Goal: Information Seeking & Learning: Learn about a topic

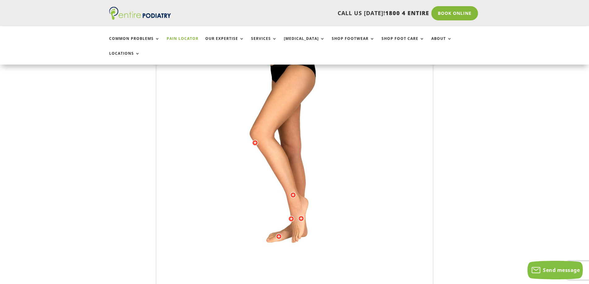
scroll to position [223, 0]
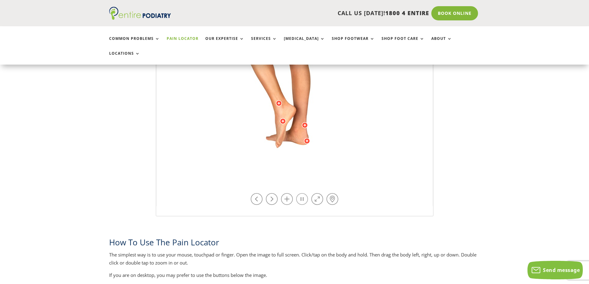
click at [301, 193] on link at bounding box center [302, 199] width 12 height 12
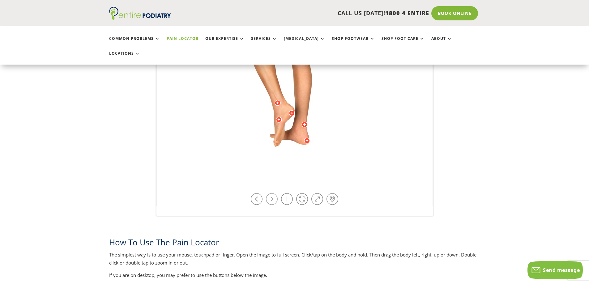
click at [274, 193] on link at bounding box center [272, 199] width 12 height 12
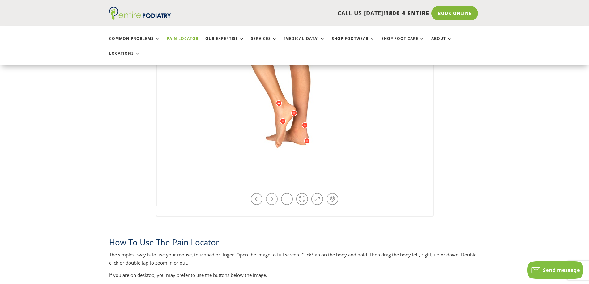
click at [274, 193] on link at bounding box center [272, 199] width 12 height 12
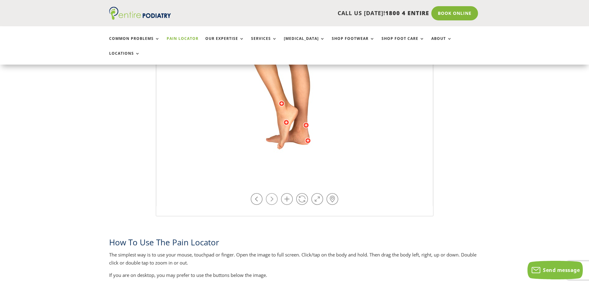
click at [274, 193] on link at bounding box center [272, 199] width 12 height 12
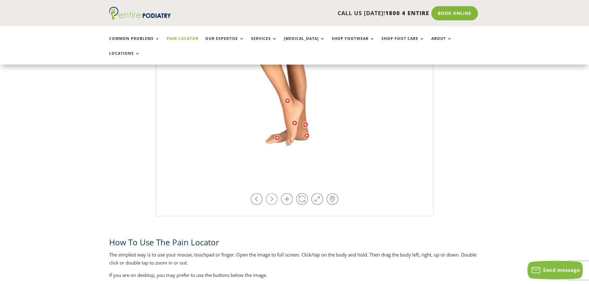
click at [274, 193] on link at bounding box center [272, 199] width 12 height 12
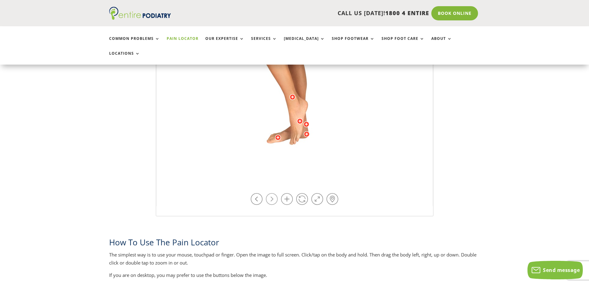
click at [274, 193] on link at bounding box center [272, 199] width 12 height 12
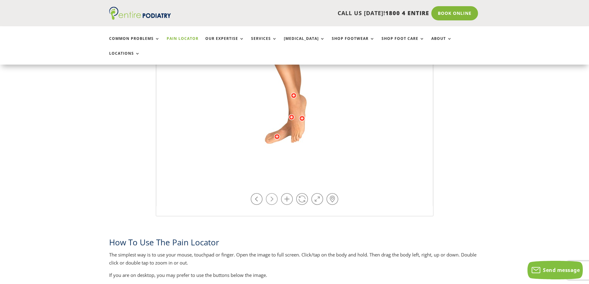
click at [274, 193] on link at bounding box center [272, 199] width 12 height 12
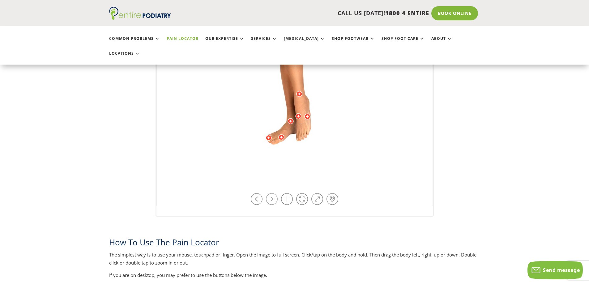
click at [274, 193] on link at bounding box center [272, 199] width 12 height 12
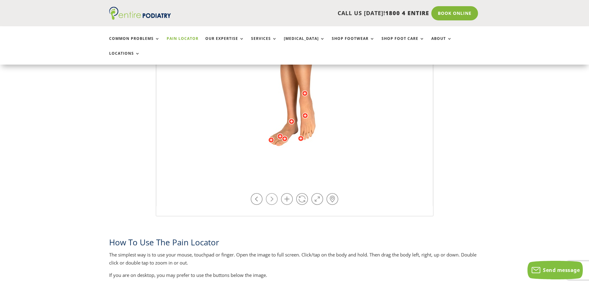
click at [274, 193] on link at bounding box center [272, 199] width 12 height 12
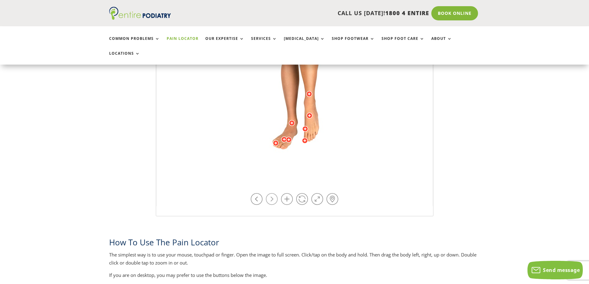
click at [274, 193] on link at bounding box center [272, 199] width 12 height 12
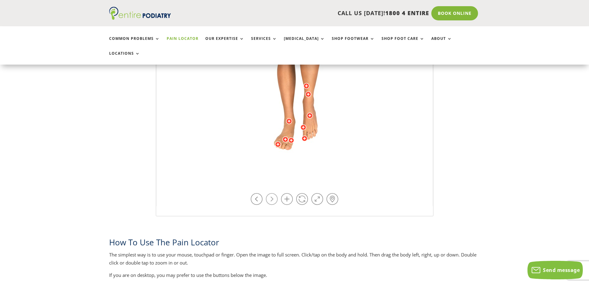
click at [274, 193] on link at bounding box center [272, 199] width 12 height 12
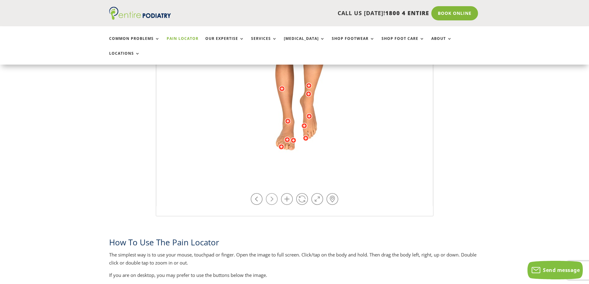
click at [274, 193] on link at bounding box center [272, 199] width 12 height 12
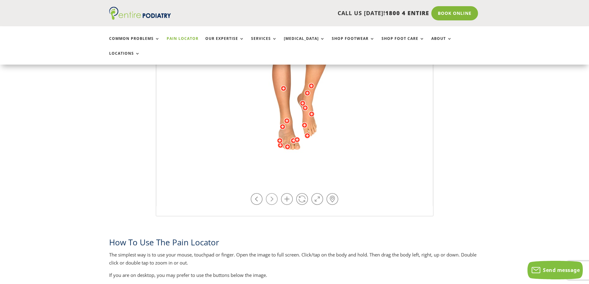
click at [274, 193] on link at bounding box center [272, 199] width 12 height 12
click at [302, 100] on div at bounding box center [303, 103] width 6 height 6
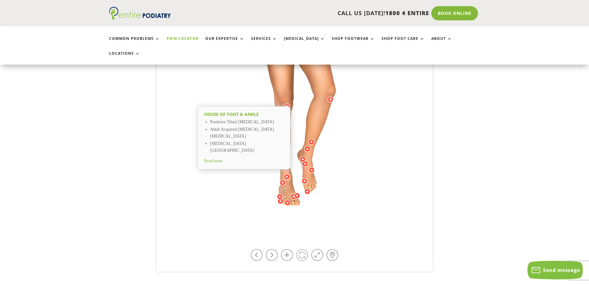
scroll to position [173, 0]
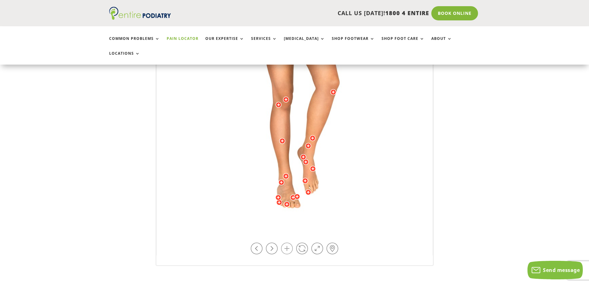
click at [290, 243] on link at bounding box center [287, 249] width 12 height 12
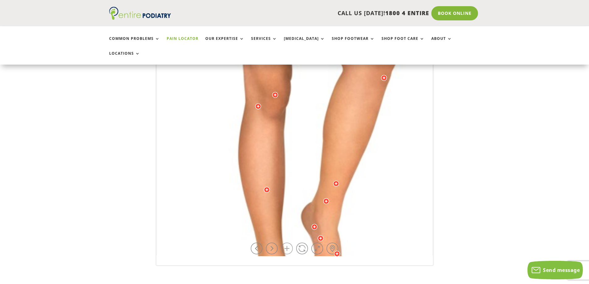
click at [290, 243] on link at bounding box center [287, 249] width 12 height 12
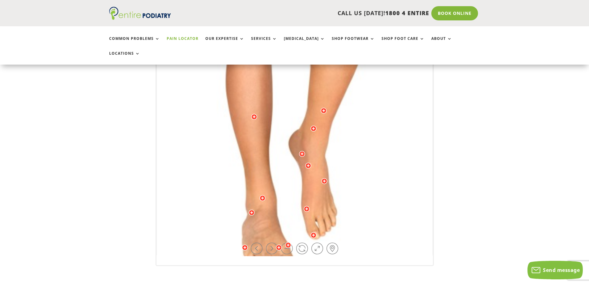
drag, startPoint x: 302, startPoint y: 162, endPoint x: 294, endPoint y: 105, distance: 58.4
click at [294, 105] on img at bounding box center [282, 30] width 427 height 618
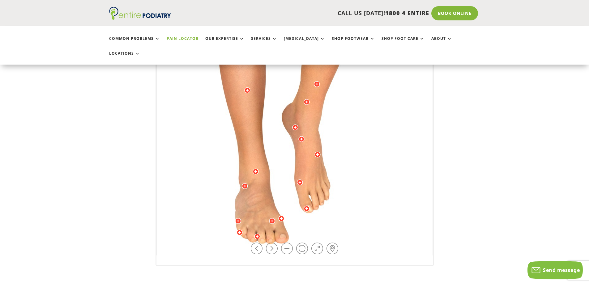
drag, startPoint x: 286, startPoint y: 168, endPoint x: 282, endPoint y: 146, distance: 22.7
click at [282, 146] on img at bounding box center [275, 3] width 427 height 618
click at [271, 243] on link at bounding box center [272, 249] width 12 height 12
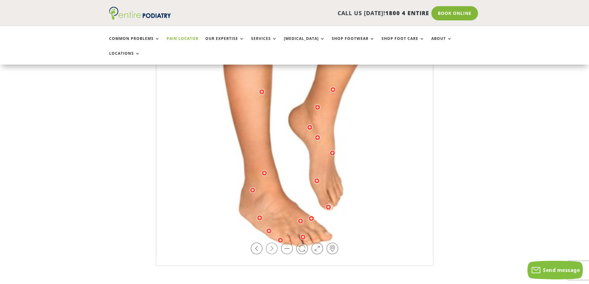
click at [271, 243] on link at bounding box center [272, 249] width 12 height 12
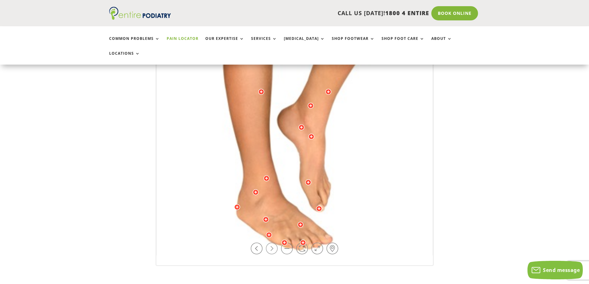
click at [271, 243] on link at bounding box center [272, 249] width 12 height 12
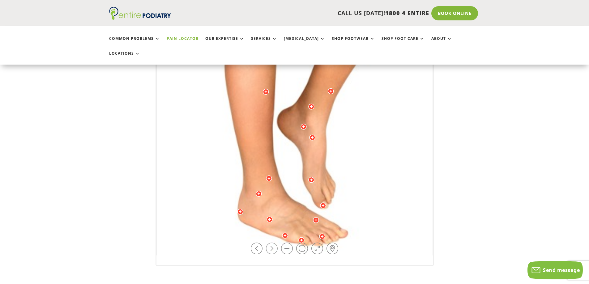
click at [271, 243] on link at bounding box center [272, 249] width 12 height 12
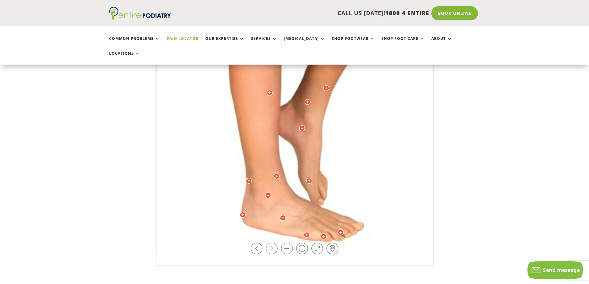
click at [271, 243] on link at bounding box center [272, 249] width 12 height 12
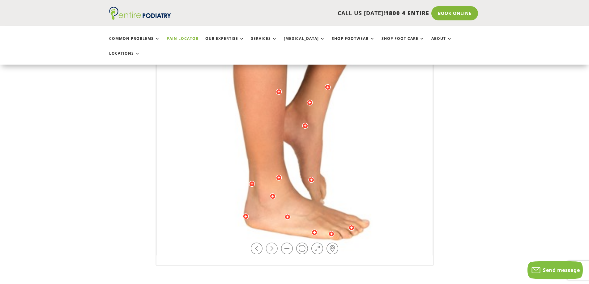
click at [271, 243] on link at bounding box center [272, 249] width 12 height 12
click at [246, 213] on div at bounding box center [246, 216] width 6 height 6
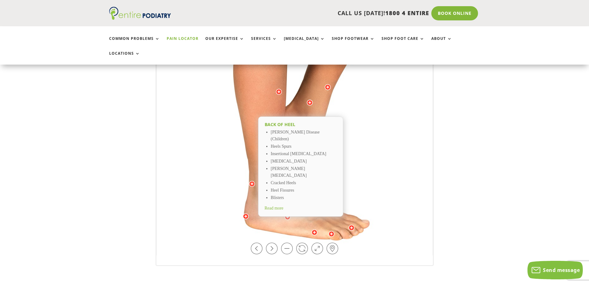
click at [289, 214] on div at bounding box center [287, 217] width 6 height 6
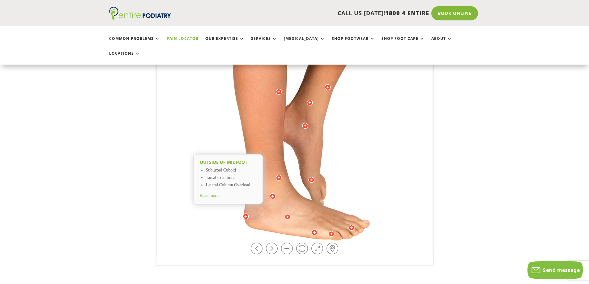
click at [248, 213] on div at bounding box center [246, 216] width 6 height 6
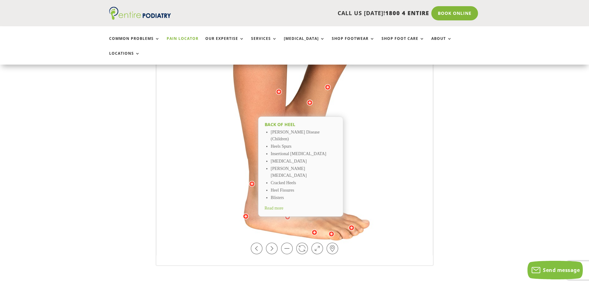
click at [402, 144] on img at bounding box center [275, 3] width 427 height 618
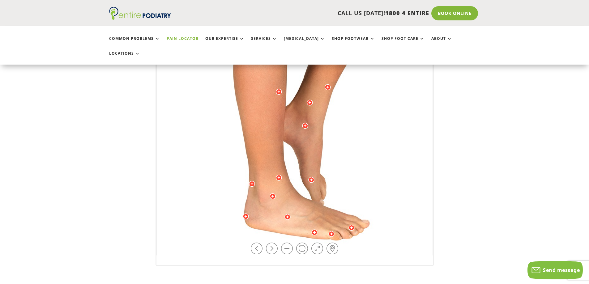
click at [305, 123] on div at bounding box center [305, 126] width 6 height 6
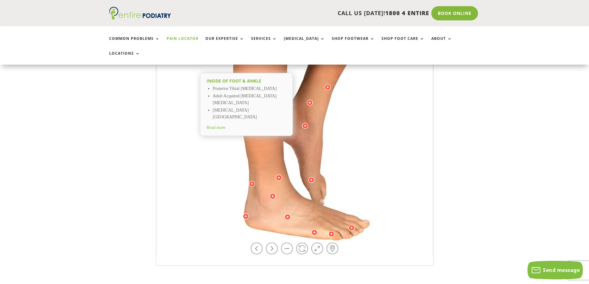
click at [220, 125] on span "Read more" at bounding box center [216, 127] width 19 height 5
